Goal: Check status: Check status

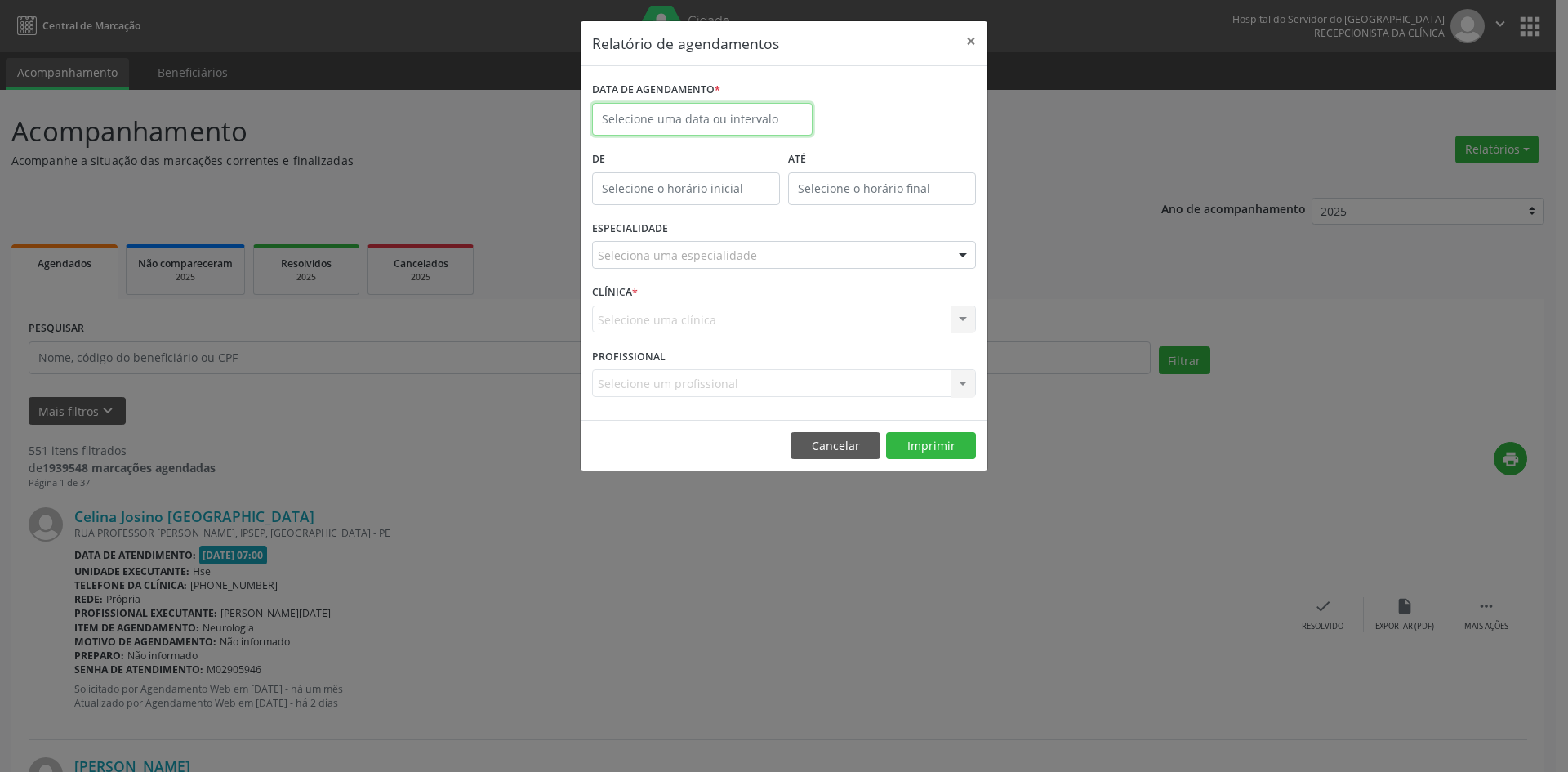
click at [708, 113] on input "text" at bounding box center [702, 118] width 220 height 32
click at [714, 216] on span "1" at bounding box center [717, 204] width 32 height 32
type input "01/10/2025"
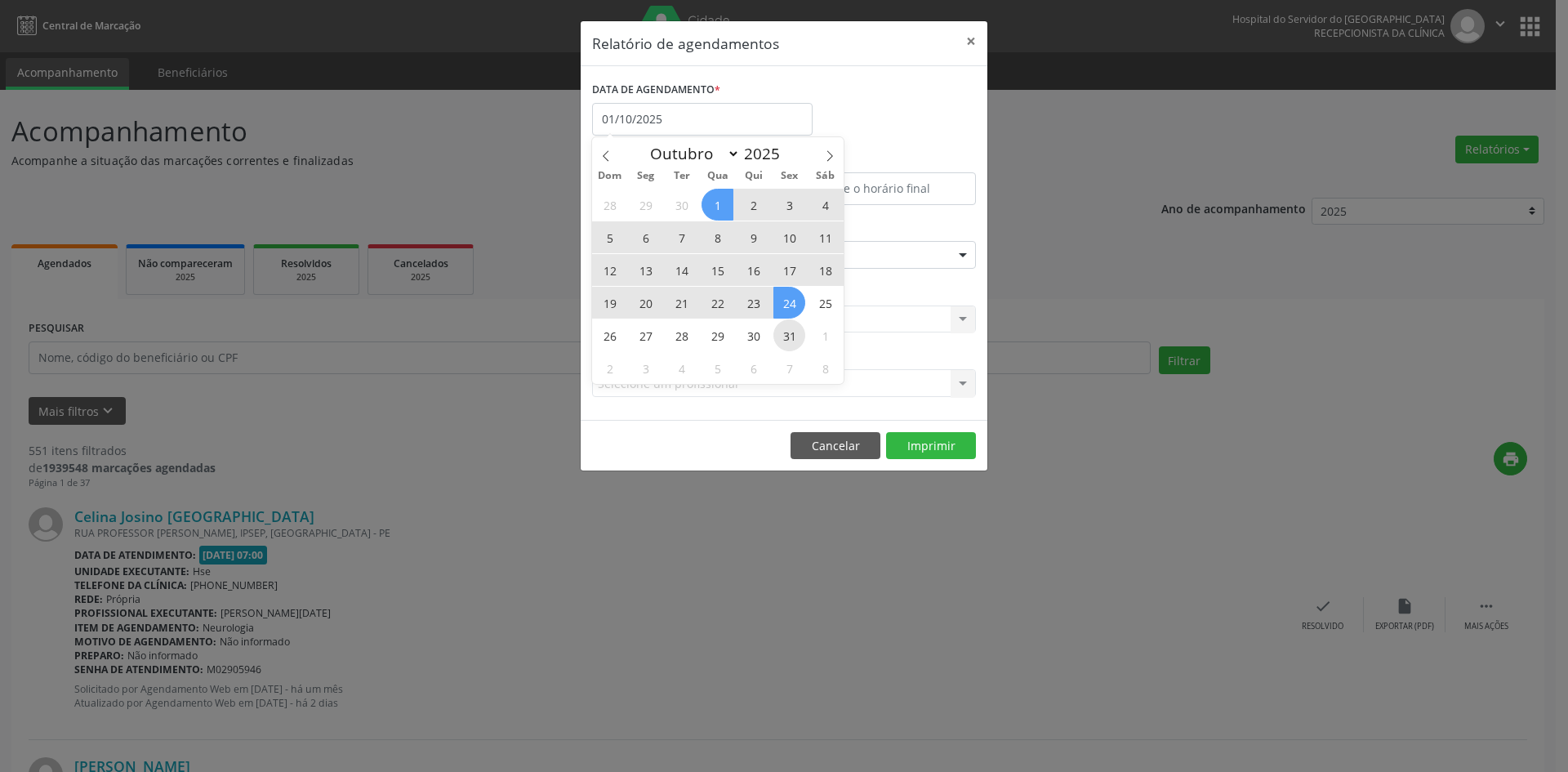
drag, startPoint x: 718, startPoint y: 206, endPoint x: 793, endPoint y: 327, distance: 142.4
click at [793, 327] on div "28 29 30 1 2 3 4 5 6 7 8 9 10 11 12 13 14 15 16 17 18 19 20 21 22 23 24 25 26 2…" at bounding box center [717, 285] width 252 height 196
click at [793, 327] on span "31" at bounding box center [789, 335] width 32 height 32
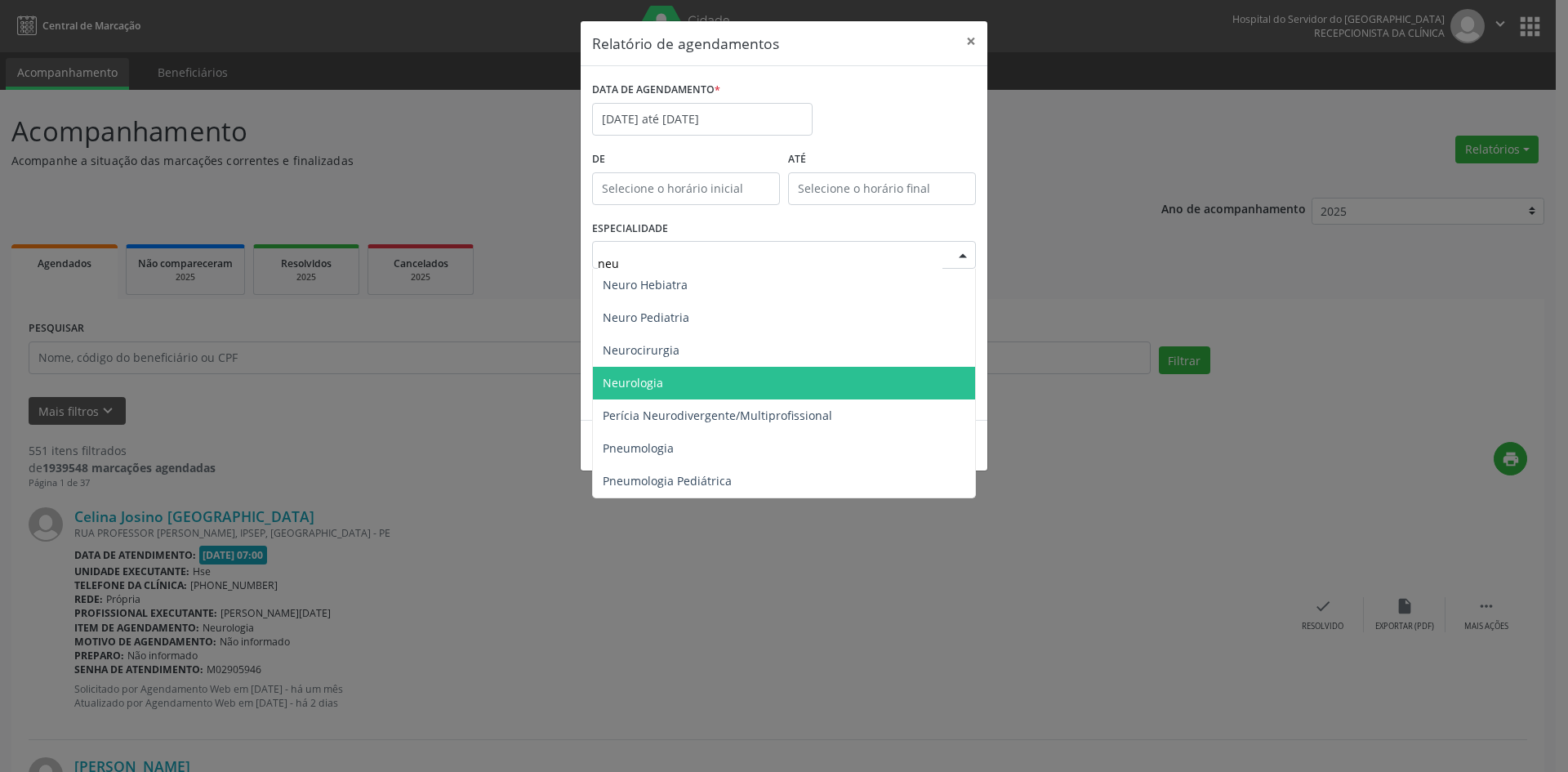
click at [722, 386] on span "Neurologia" at bounding box center [784, 382] width 382 height 32
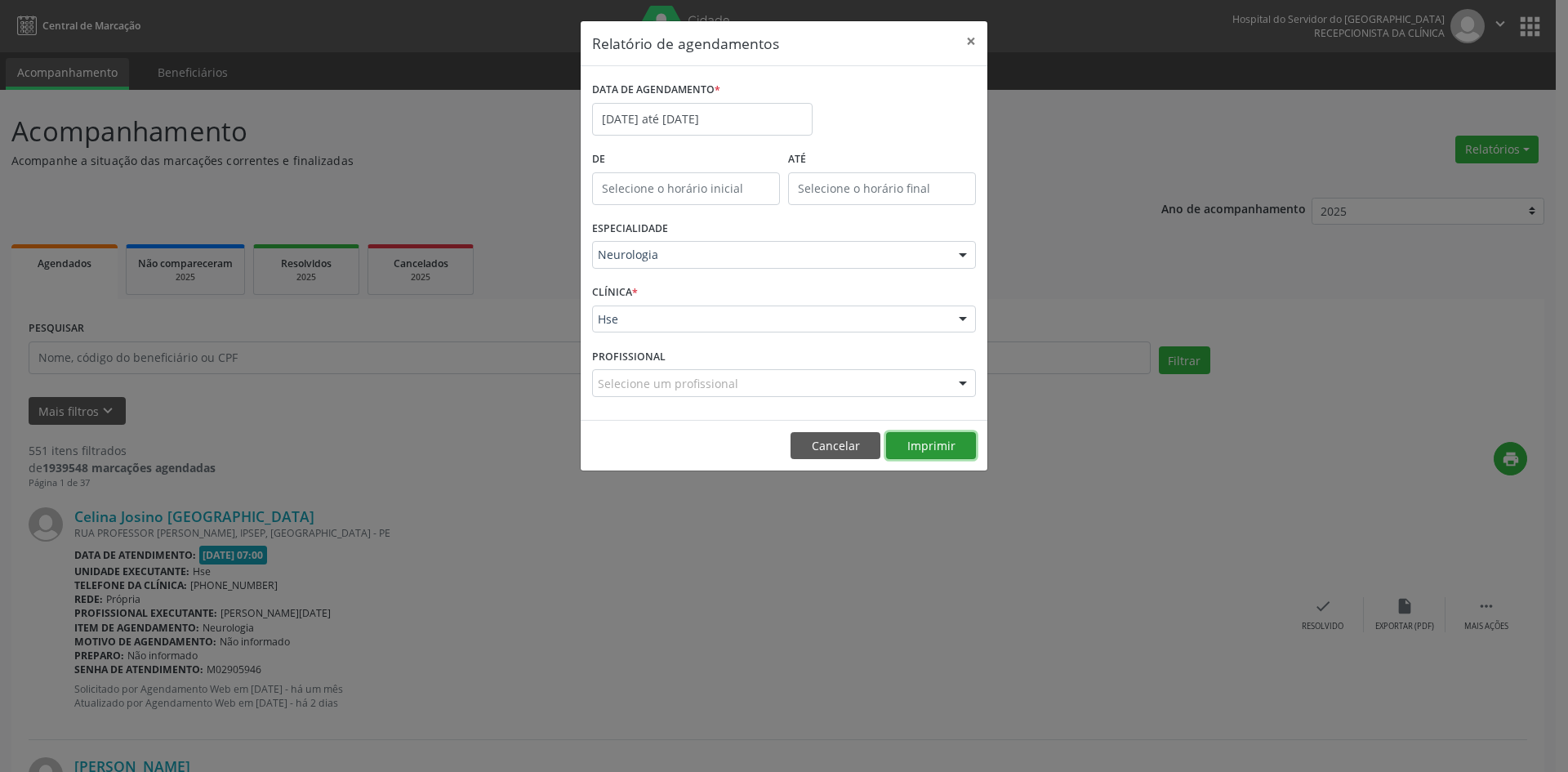
click at [923, 443] on button "Imprimir" at bounding box center [930, 447] width 89 height 28
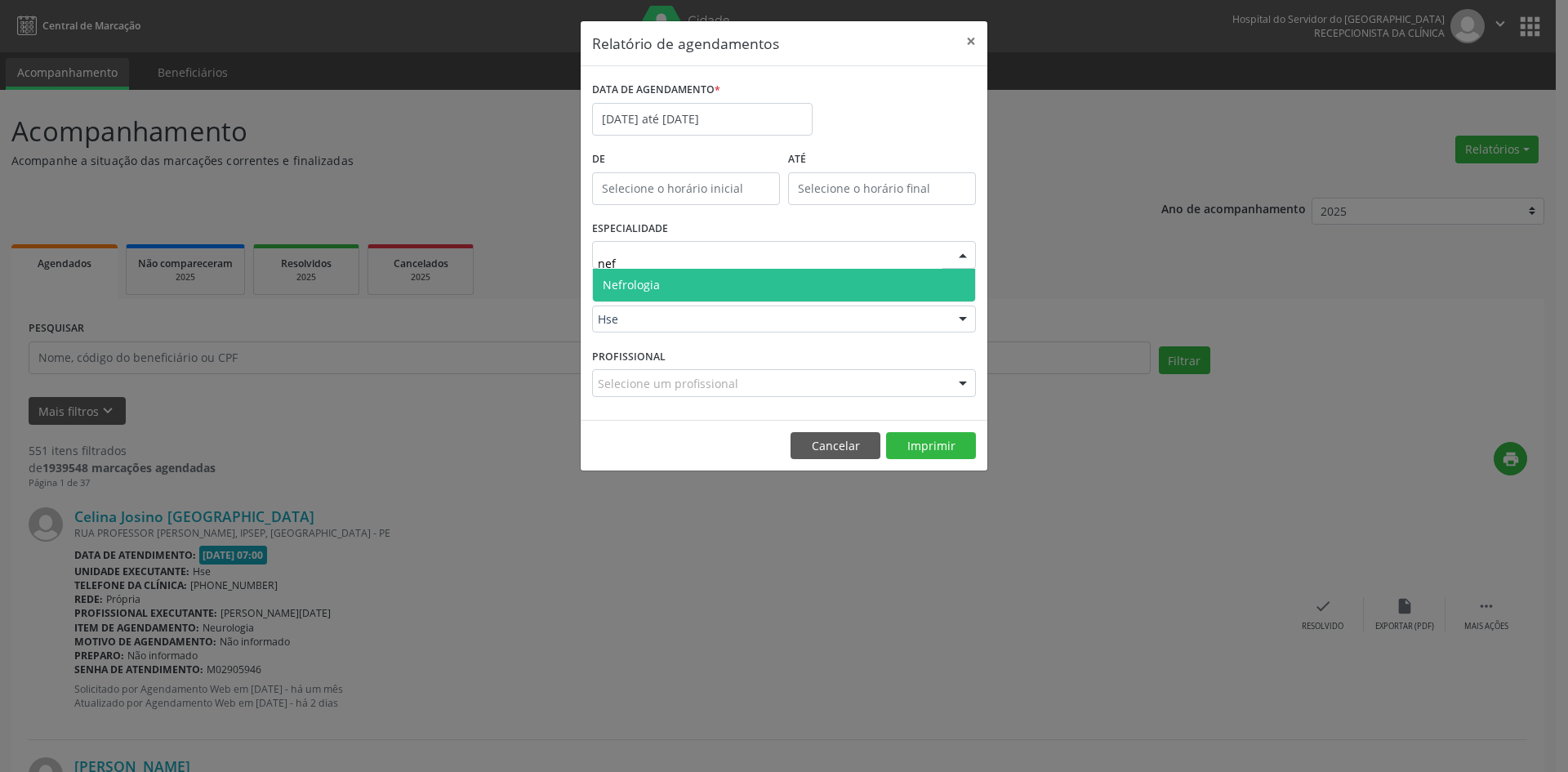
type input "nefr"
click at [879, 289] on span "Nefrologia" at bounding box center [784, 284] width 382 height 32
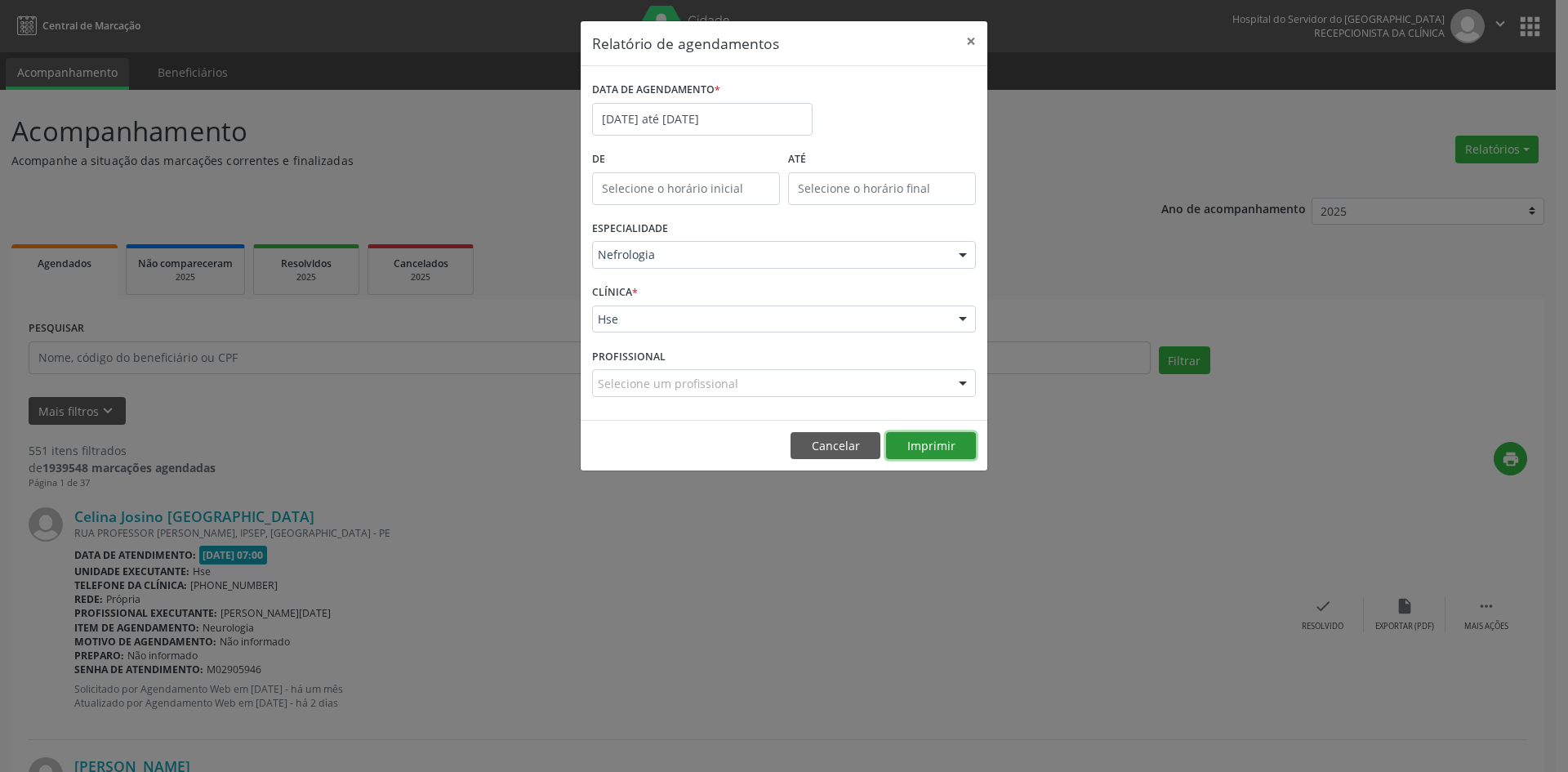
click at [926, 445] on button "Imprimir" at bounding box center [930, 447] width 89 height 28
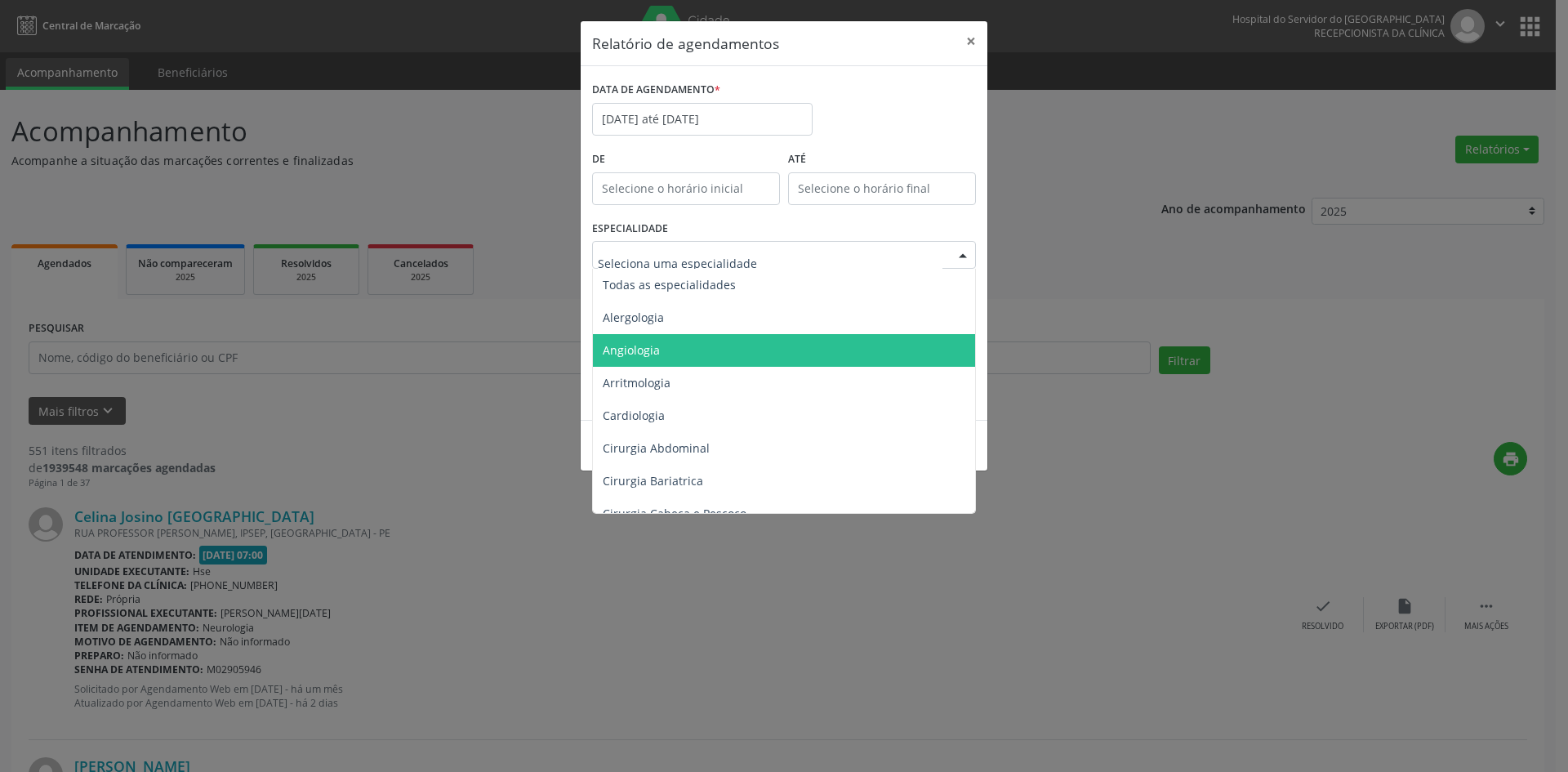
click at [766, 347] on span "Angiologia" at bounding box center [785, 350] width 385 height 32
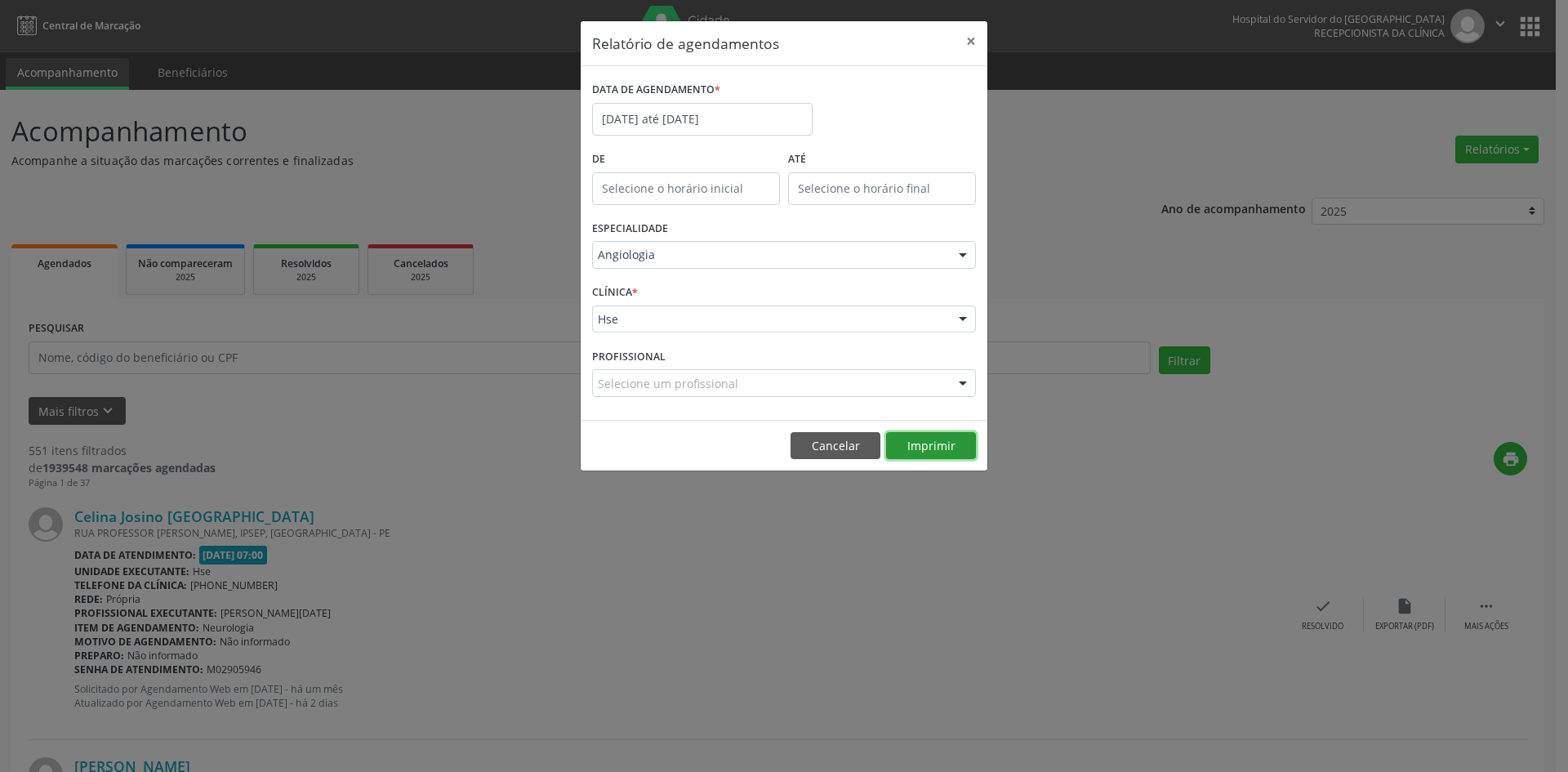
click at [932, 445] on button "Imprimir" at bounding box center [930, 447] width 89 height 28
click at [928, 442] on button "Imprimir" at bounding box center [930, 447] width 89 height 28
